Goal: Information Seeking & Learning: Learn about a topic

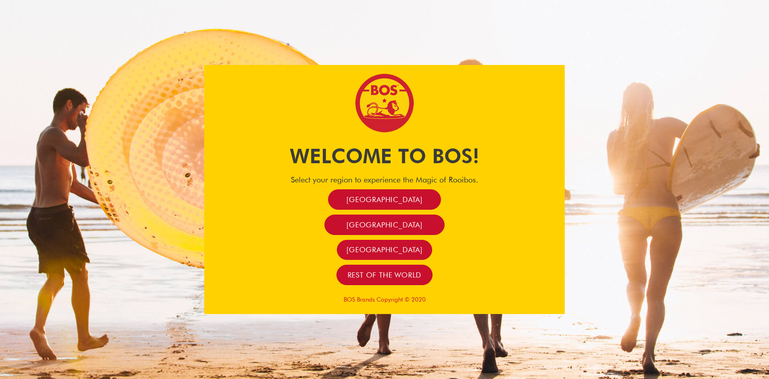
click at [629, 154] on div at bounding box center [384, 189] width 769 height 379
click at [399, 272] on span "Rest of the world" at bounding box center [385, 274] width 74 height 9
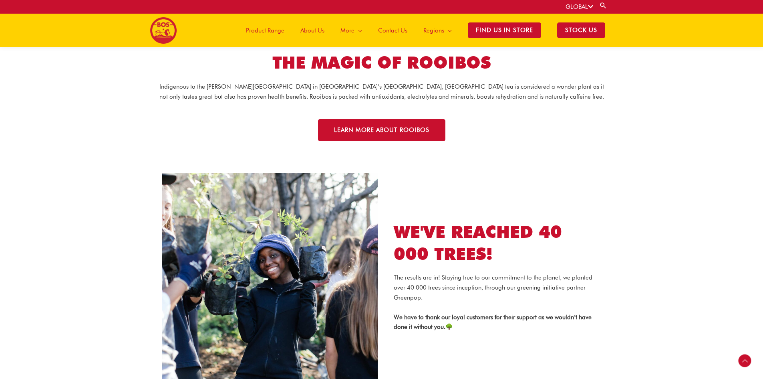
scroll to position [997, 0]
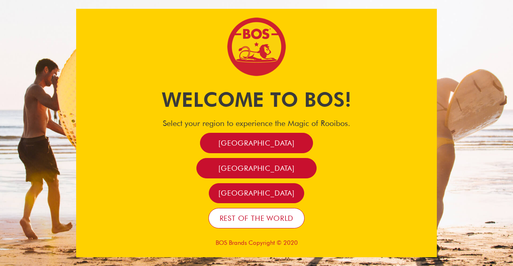
click at [268, 218] on span "Rest of the world" at bounding box center [256, 218] width 74 height 9
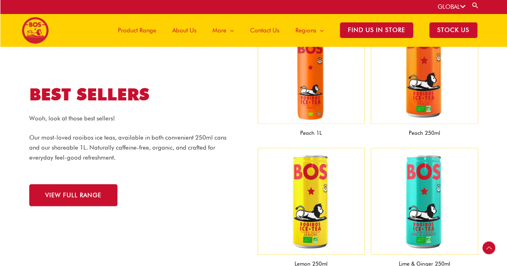
scroll to position [700, 0]
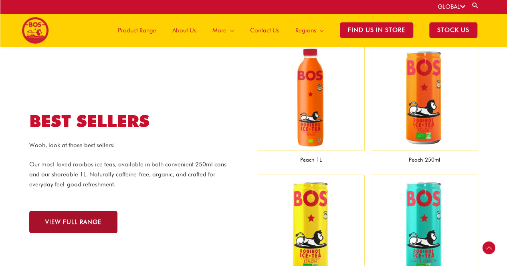
click at [74, 221] on span "VIEW FULL RANGE" at bounding box center [73, 222] width 56 height 6
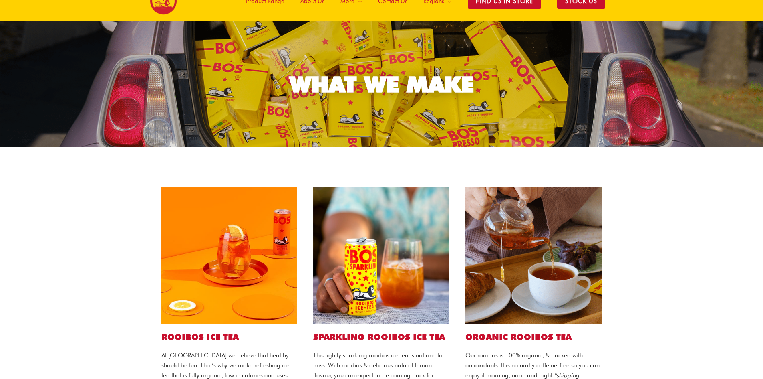
scroll to position [120, 0]
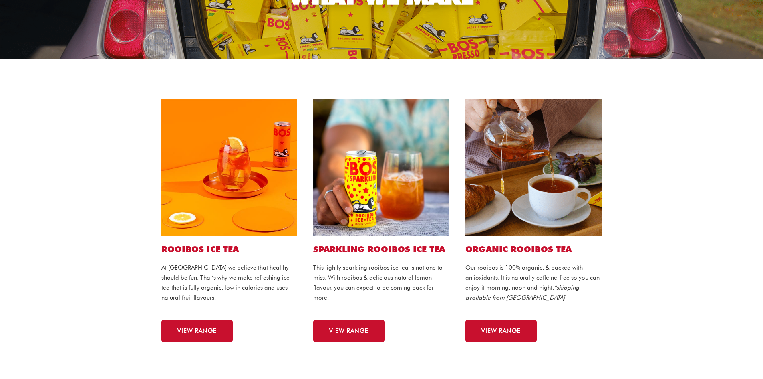
click at [247, 174] on img at bounding box center [229, 167] width 136 height 136
click at [208, 266] on span "VIEW RANGE" at bounding box center [196, 331] width 39 height 6
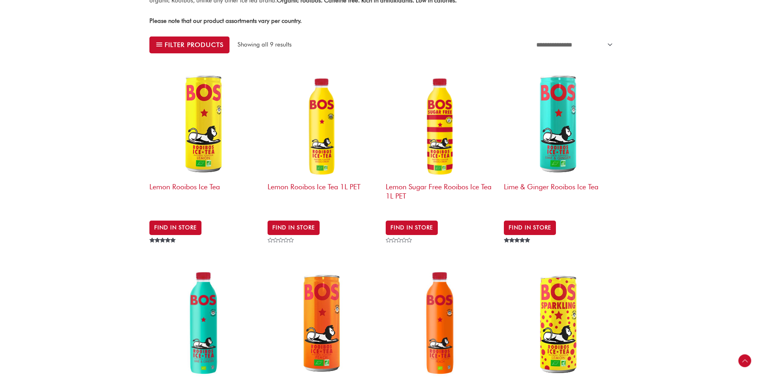
scroll to position [240, 0]
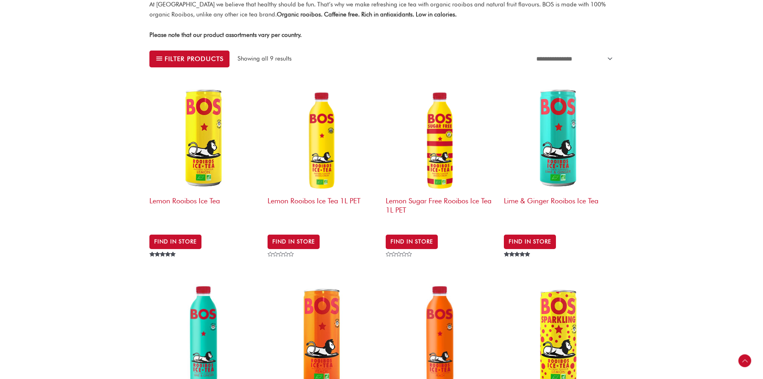
click at [634, 187] on div "**********" at bounding box center [381, 261] width 763 height 896
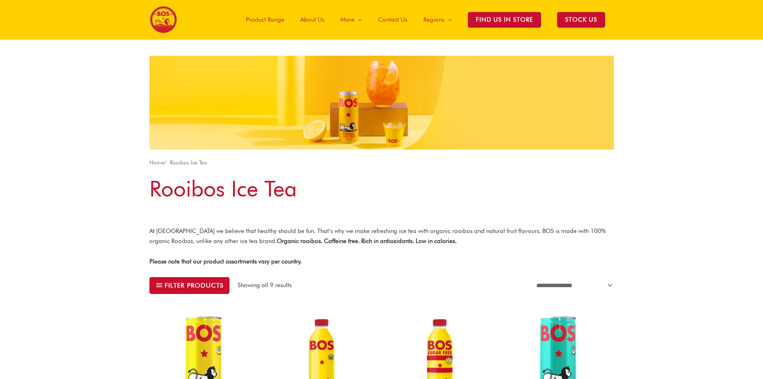
scroll to position [0, 0]
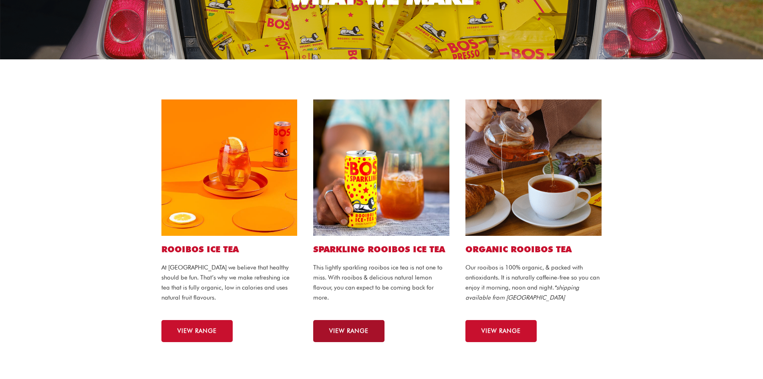
click at [354, 328] on span "VIEW RANGE" at bounding box center [348, 331] width 39 height 6
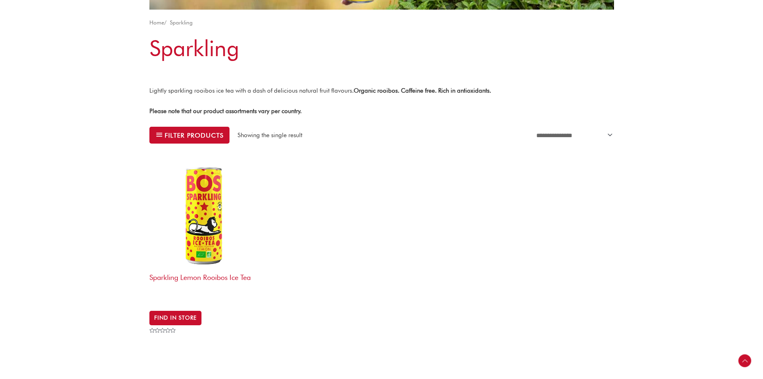
scroll to position [80, 0]
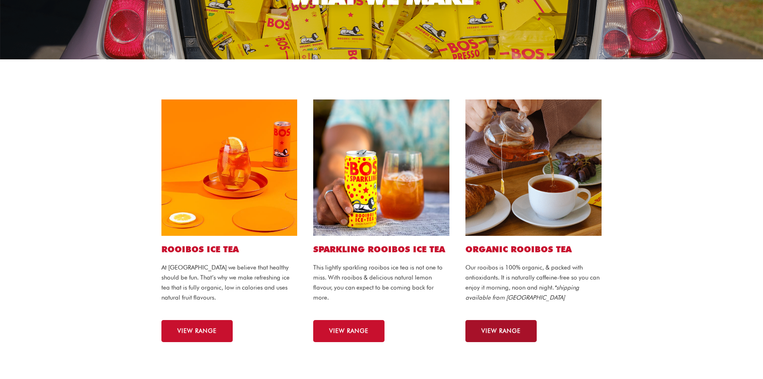
click at [504, 334] on link "VIEW RANGE" at bounding box center [500, 331] width 71 height 22
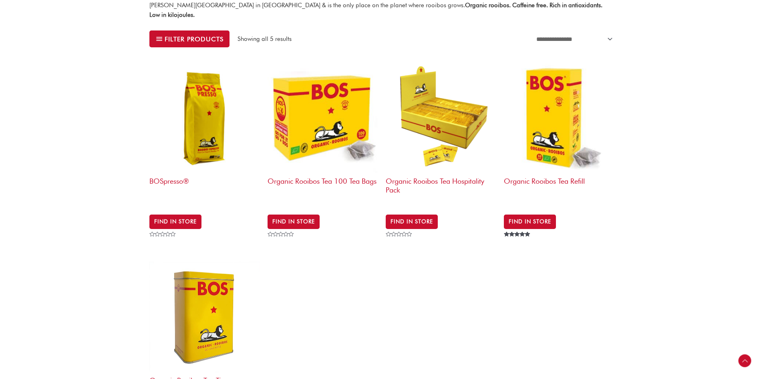
scroll to position [280, 0]
